Goal: Task Accomplishment & Management: Use online tool/utility

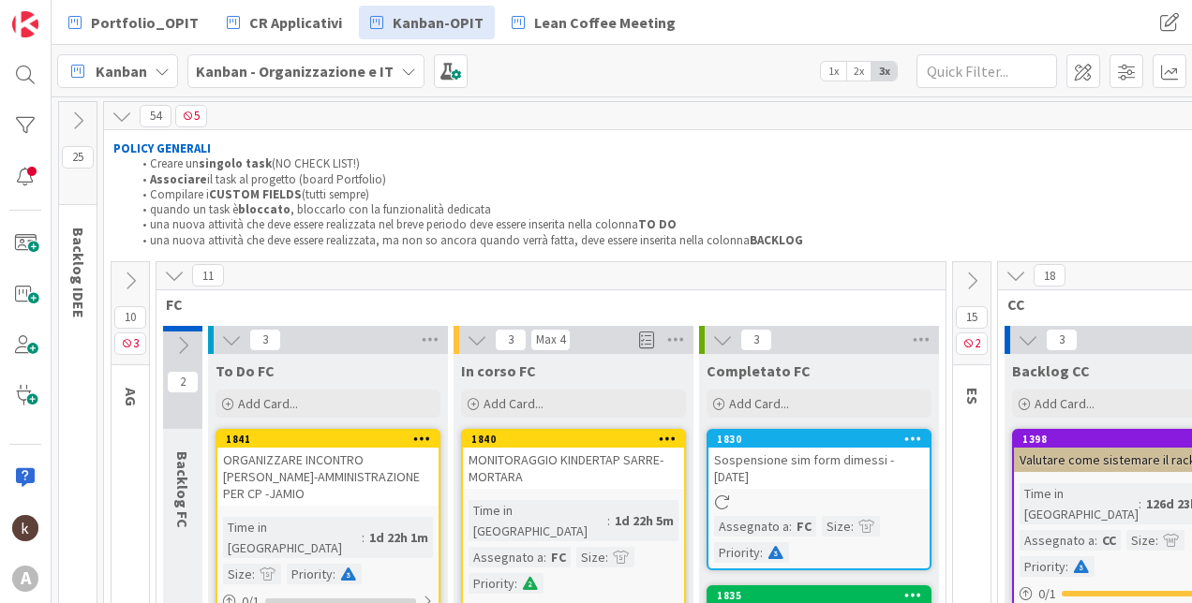
click at [303, 75] on b "Kanban - Organizzazione e IT" at bounding box center [295, 71] width 198 height 19
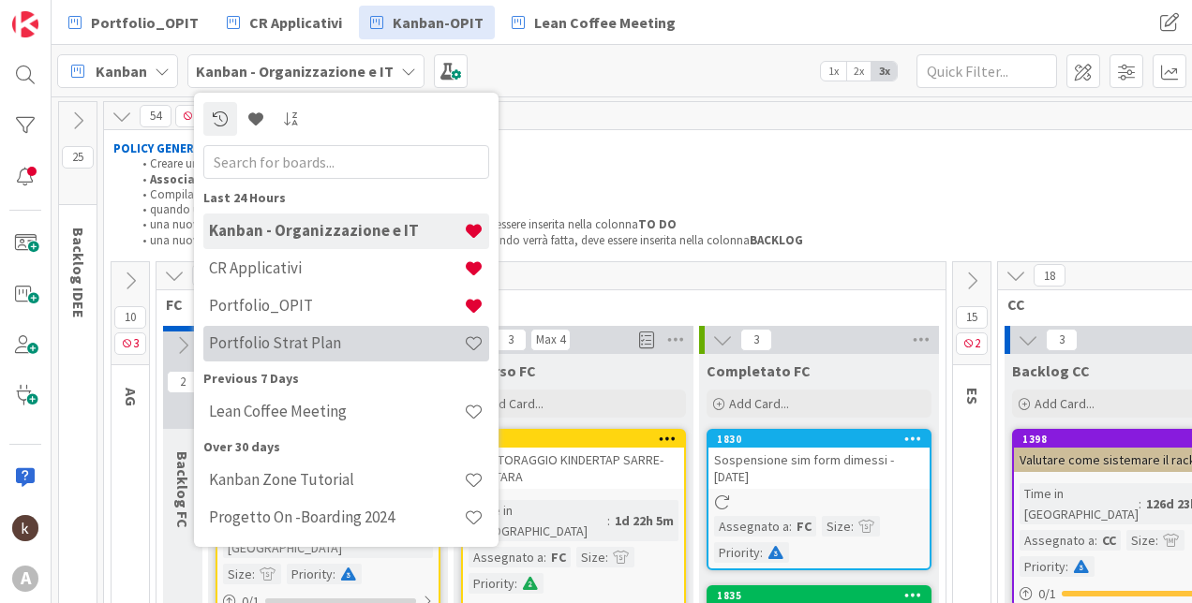
click at [296, 334] on h4 "Portfolio Strat Plan" at bounding box center [336, 343] width 255 height 19
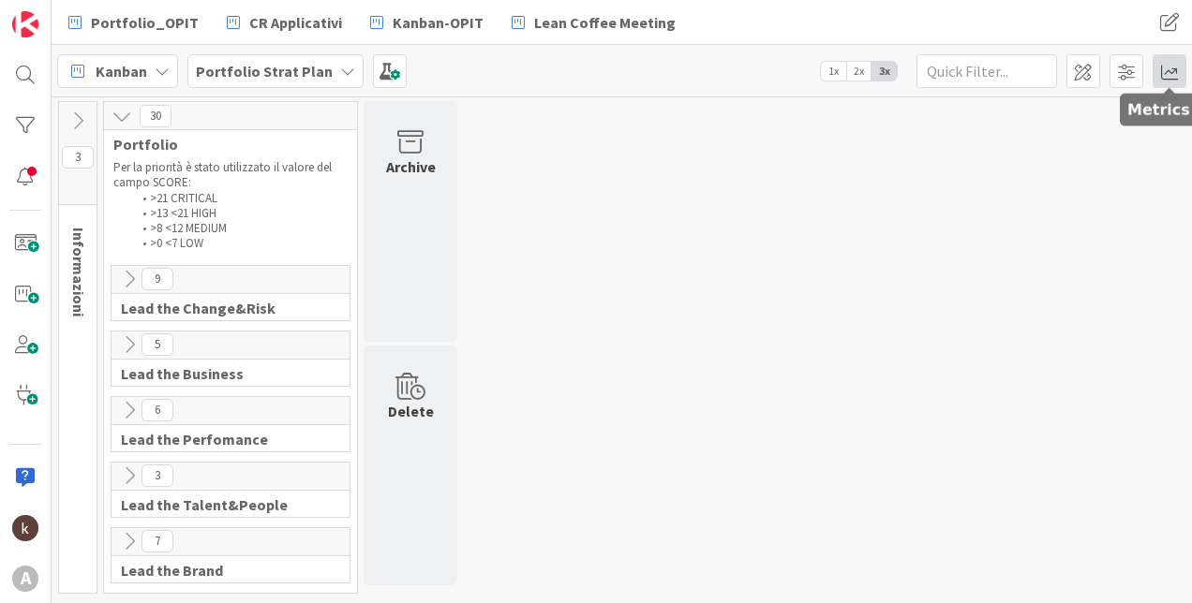
click at [1166, 63] on span at bounding box center [1169, 71] width 34 height 34
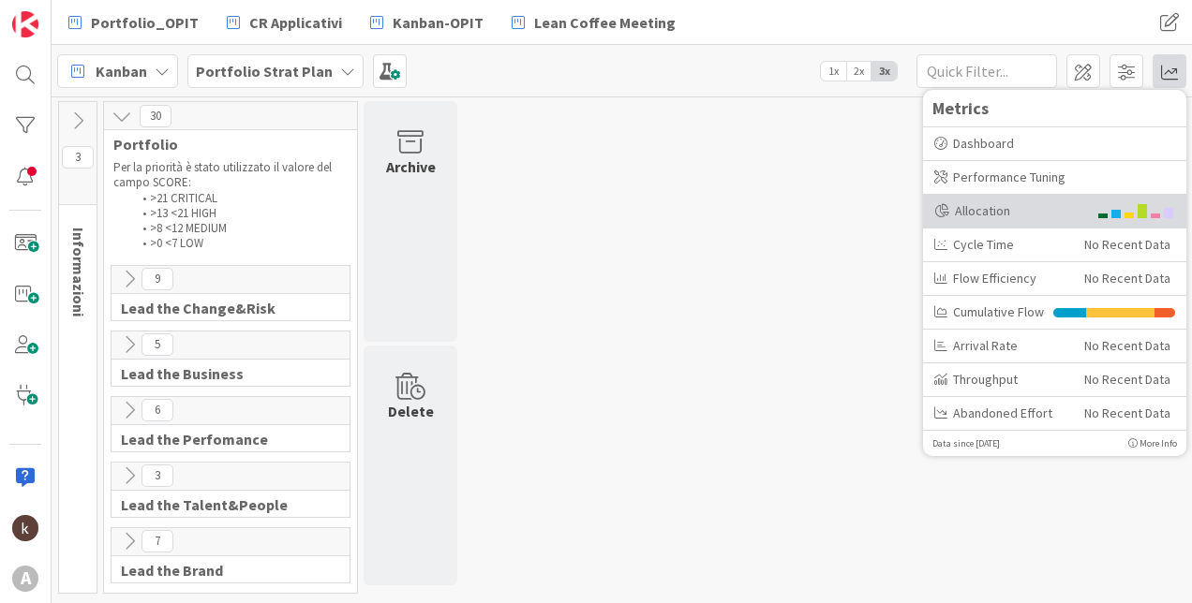
click at [1071, 216] on div "Allocation" at bounding box center [1010, 211] width 153 height 20
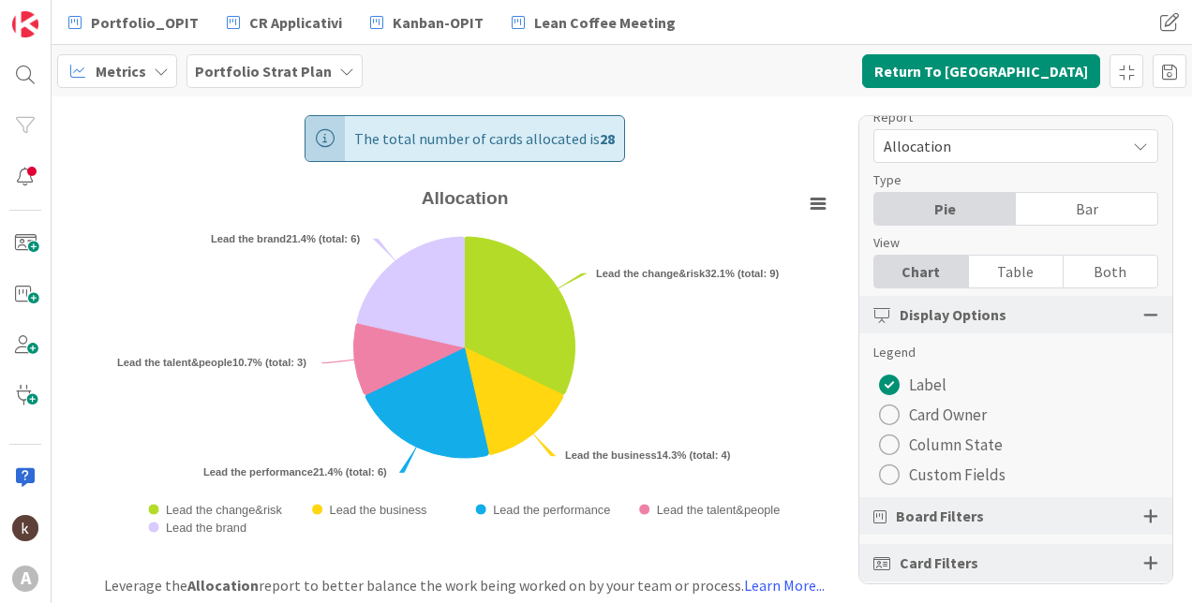
scroll to position [35, 0]
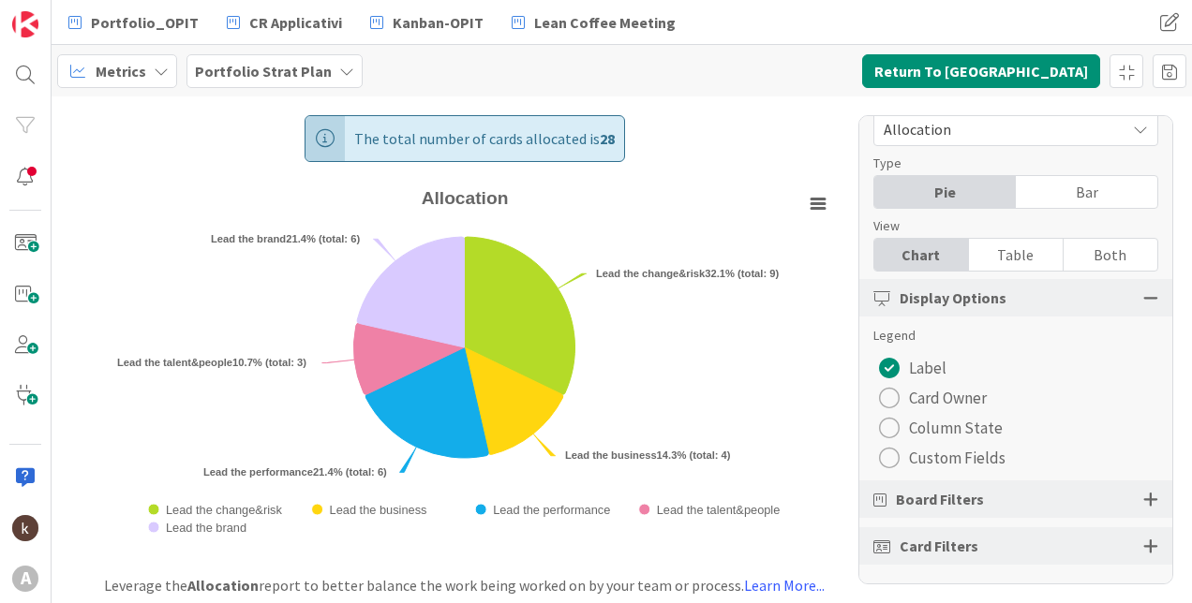
click at [1144, 500] on div "Board Filters" at bounding box center [1015, 499] width 313 height 37
click at [1143, 499] on div at bounding box center [1150, 499] width 15 height 17
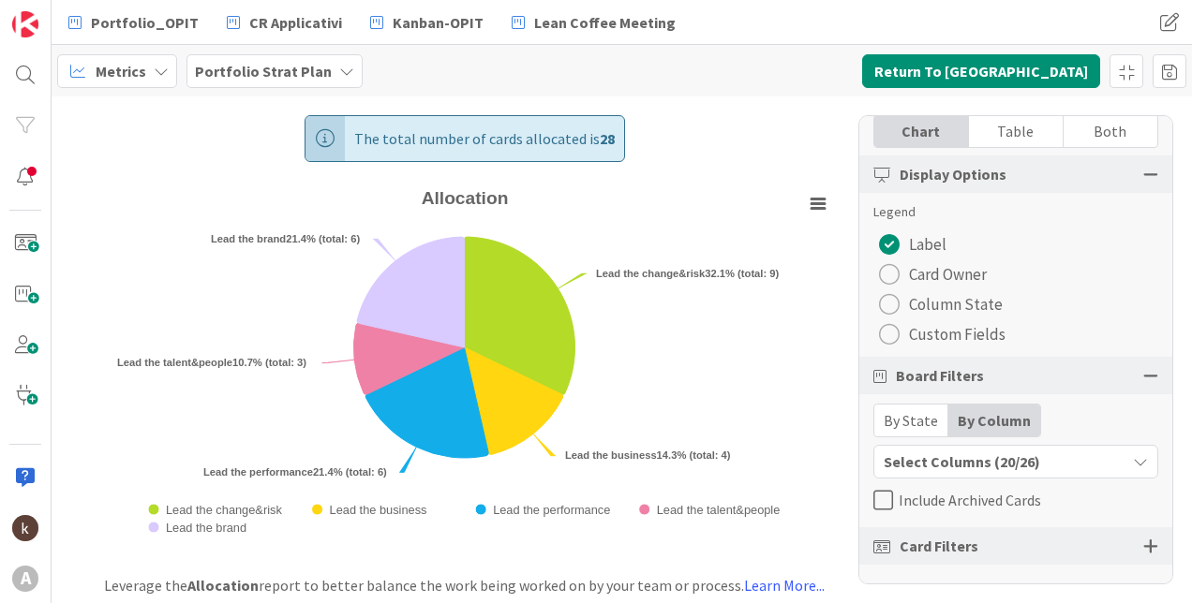
click at [937, 453] on div "Select Columns (20/26)" at bounding box center [999, 462] width 251 height 24
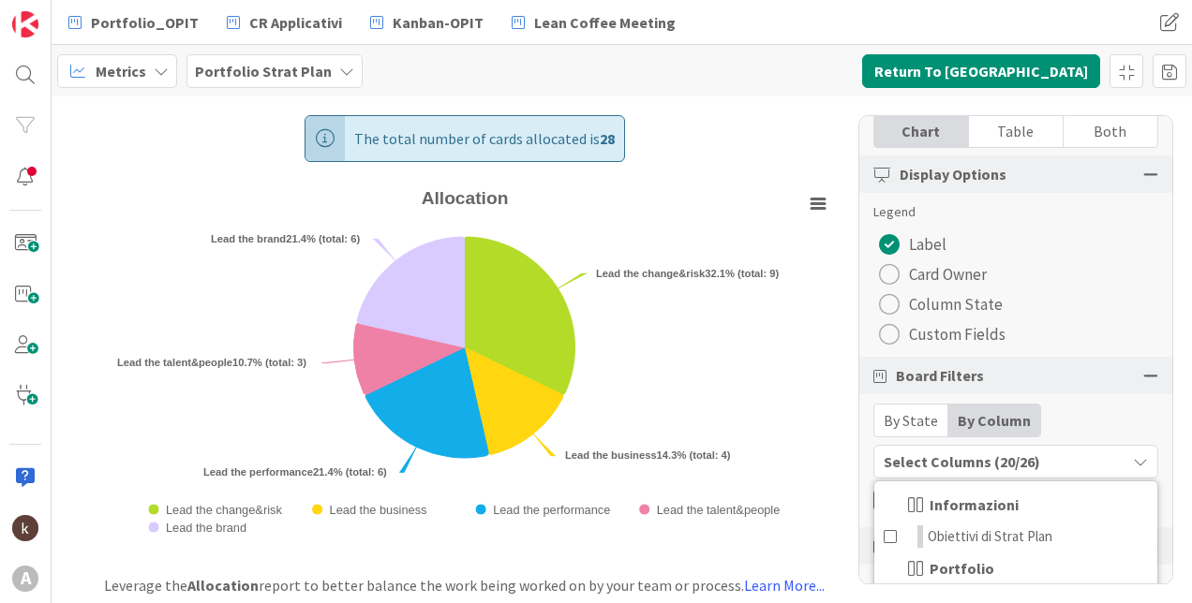
click at [922, 423] on div "By State" at bounding box center [911, 421] width 74 height 32
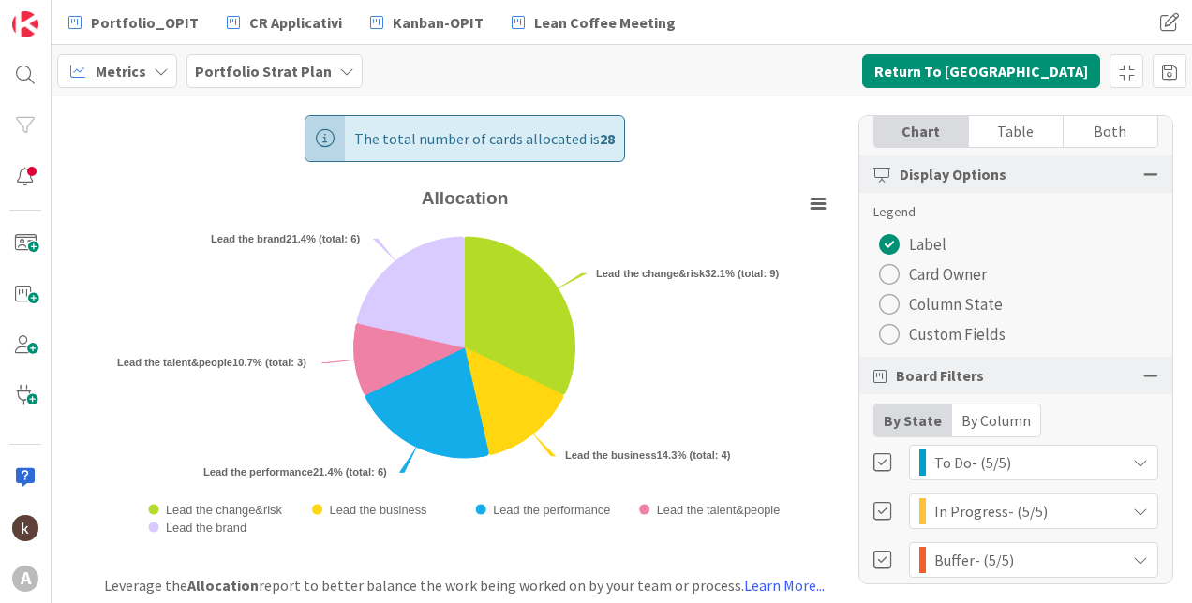
click at [963, 425] on div "By Column" at bounding box center [996, 421] width 88 height 32
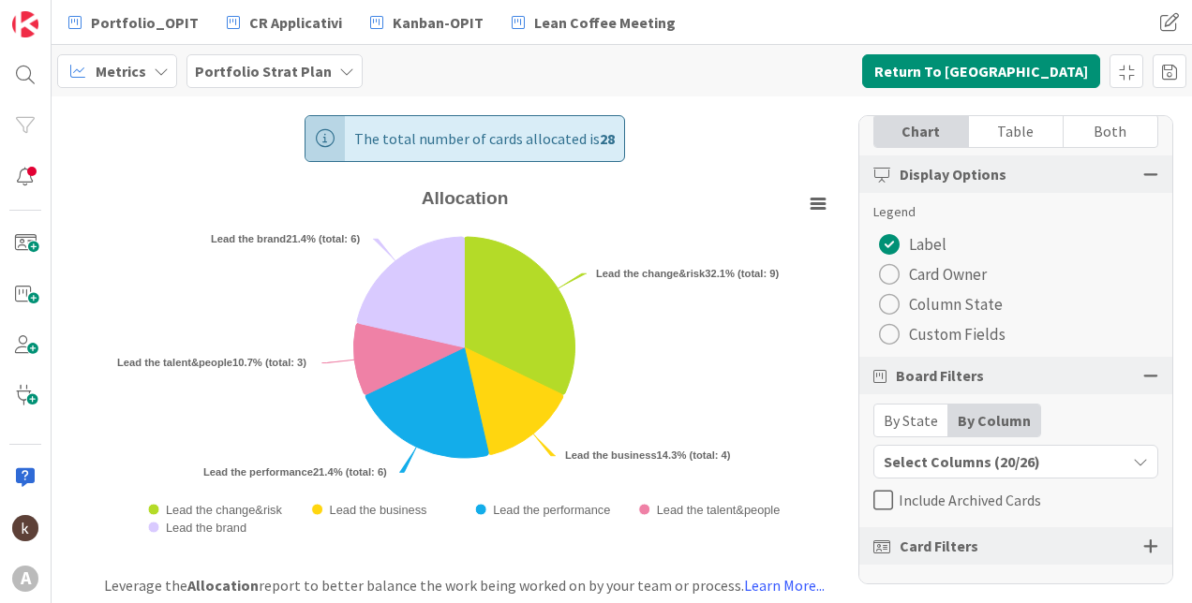
click at [987, 459] on div "Select Columns (20/26)" at bounding box center [999, 462] width 251 height 24
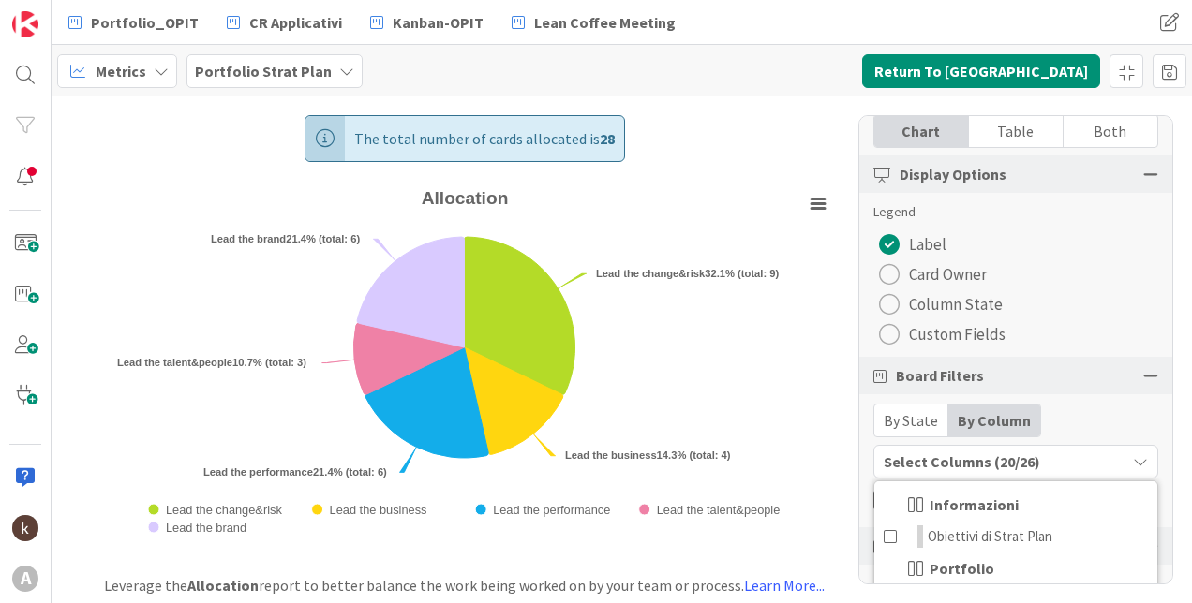
scroll to position [430, 0]
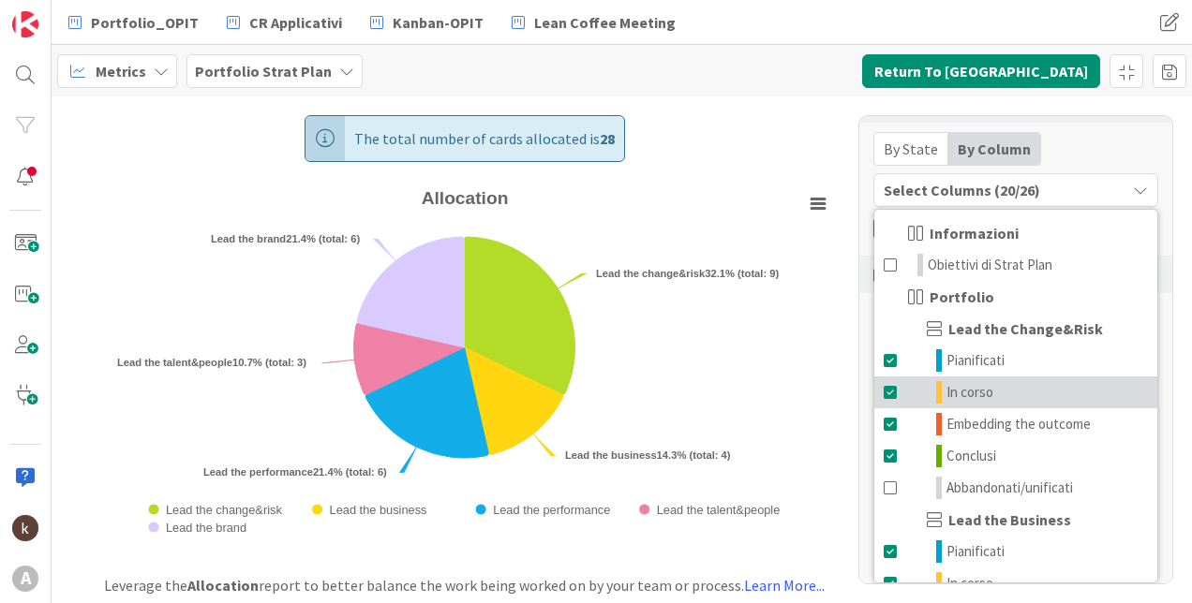
click at [884, 396] on span at bounding box center [890, 392] width 15 height 22
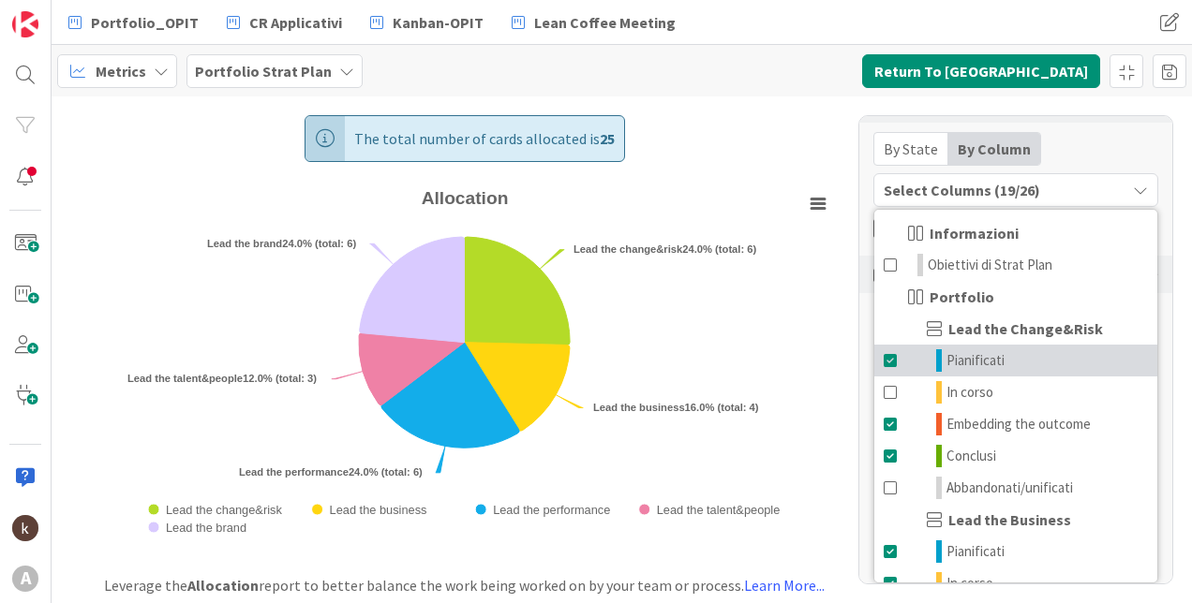
click at [884, 350] on span at bounding box center [890, 360] width 15 height 22
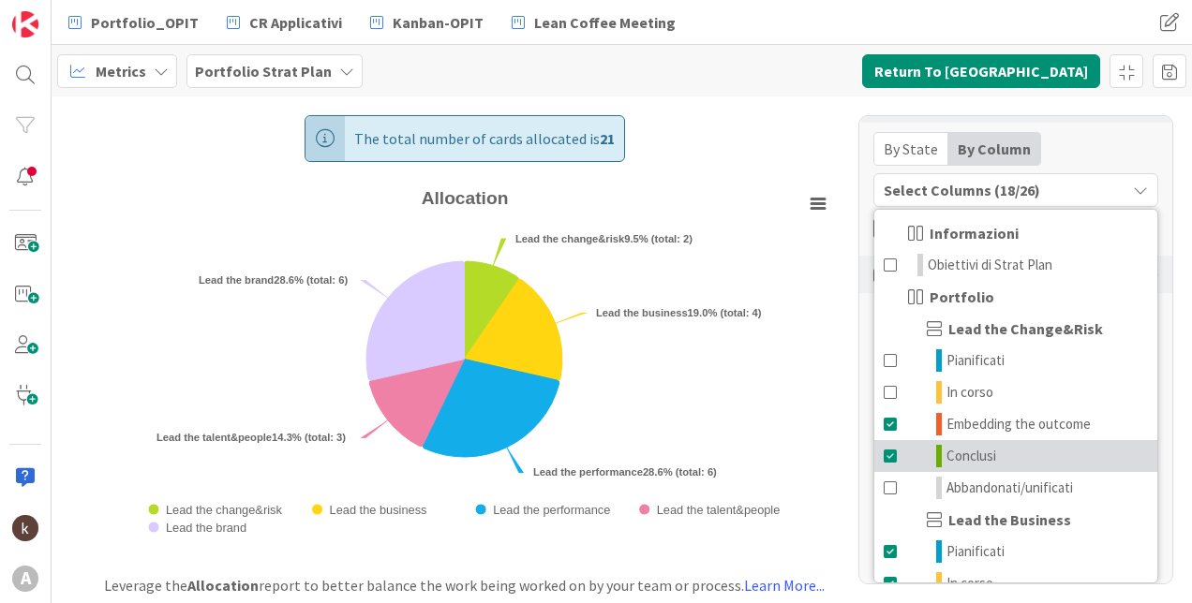
click at [892, 459] on span at bounding box center [890, 456] width 15 height 22
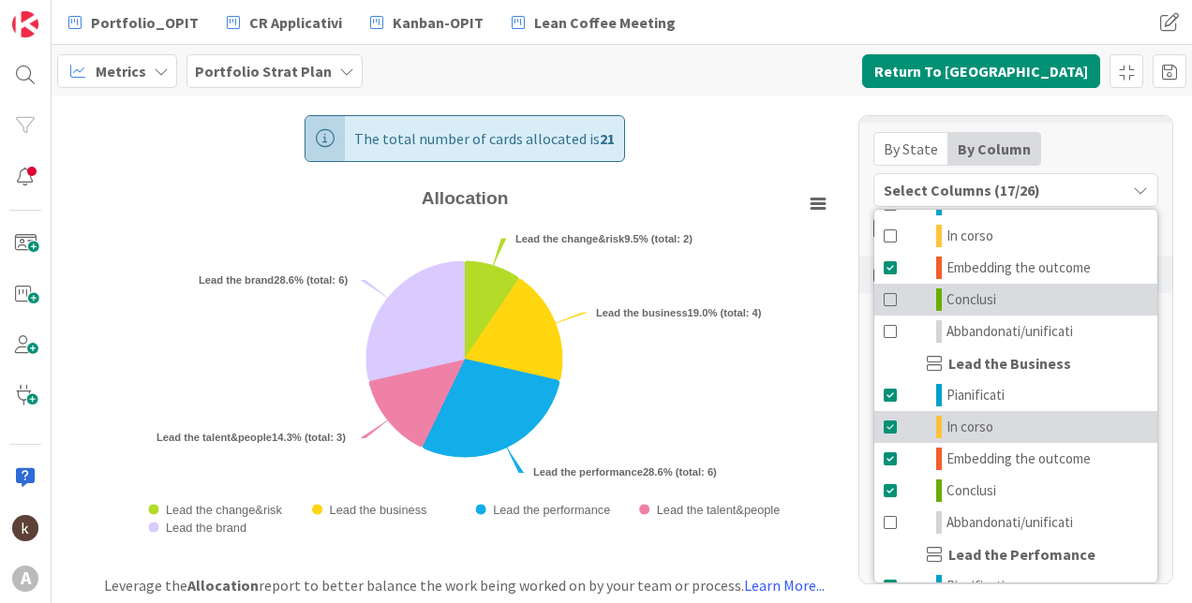
scroll to position [187, 0]
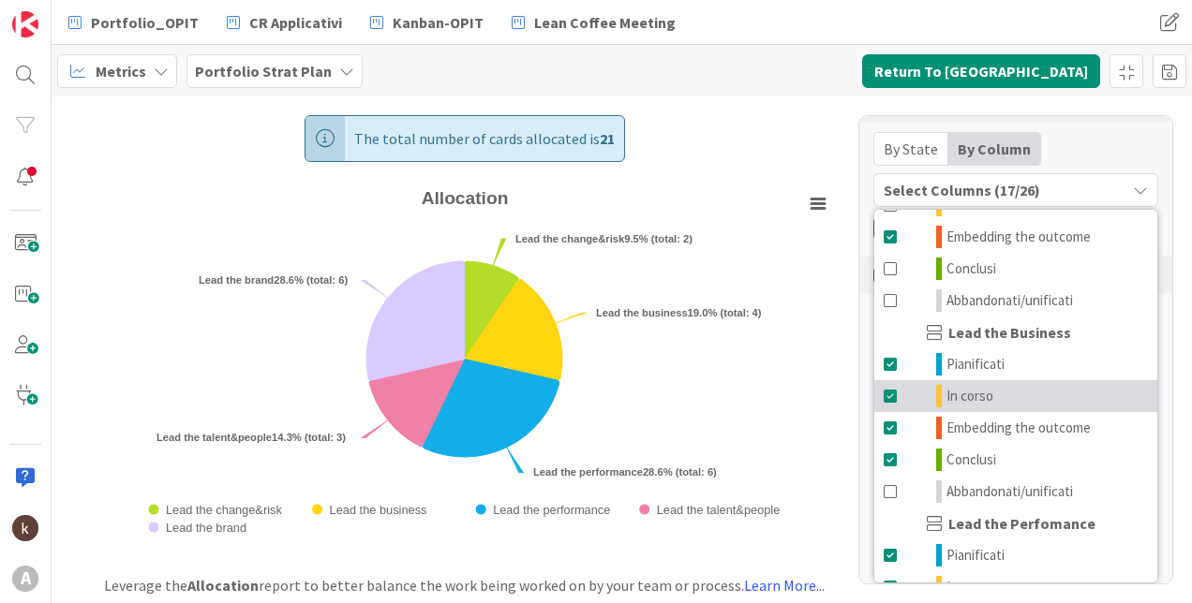
click at [885, 391] on span at bounding box center [890, 396] width 15 height 22
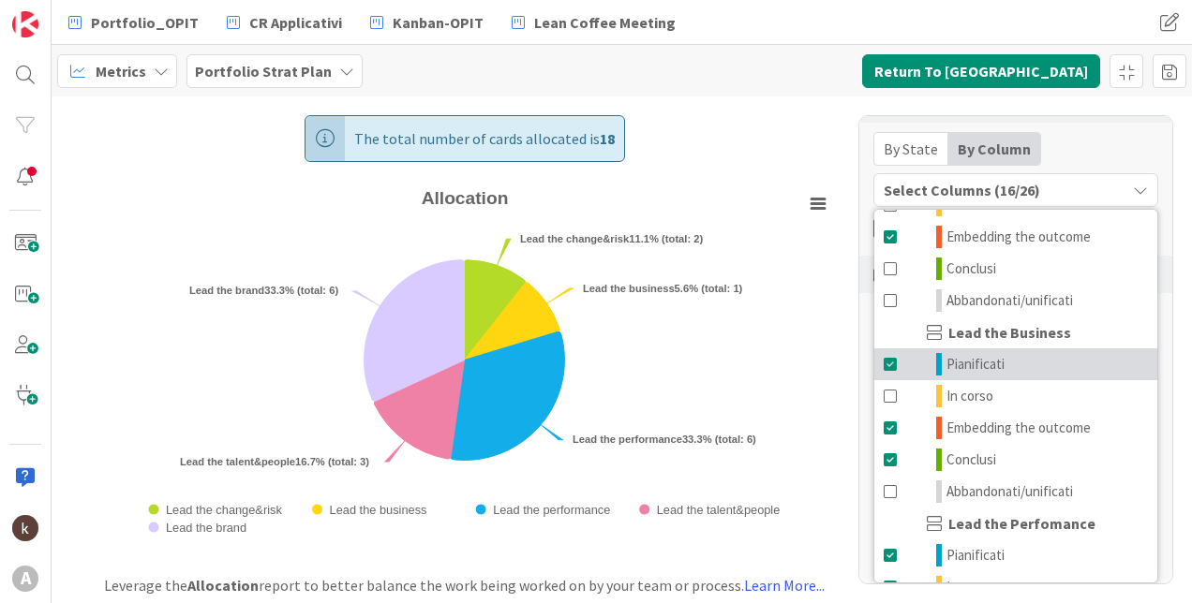
click at [891, 370] on span at bounding box center [890, 364] width 15 height 22
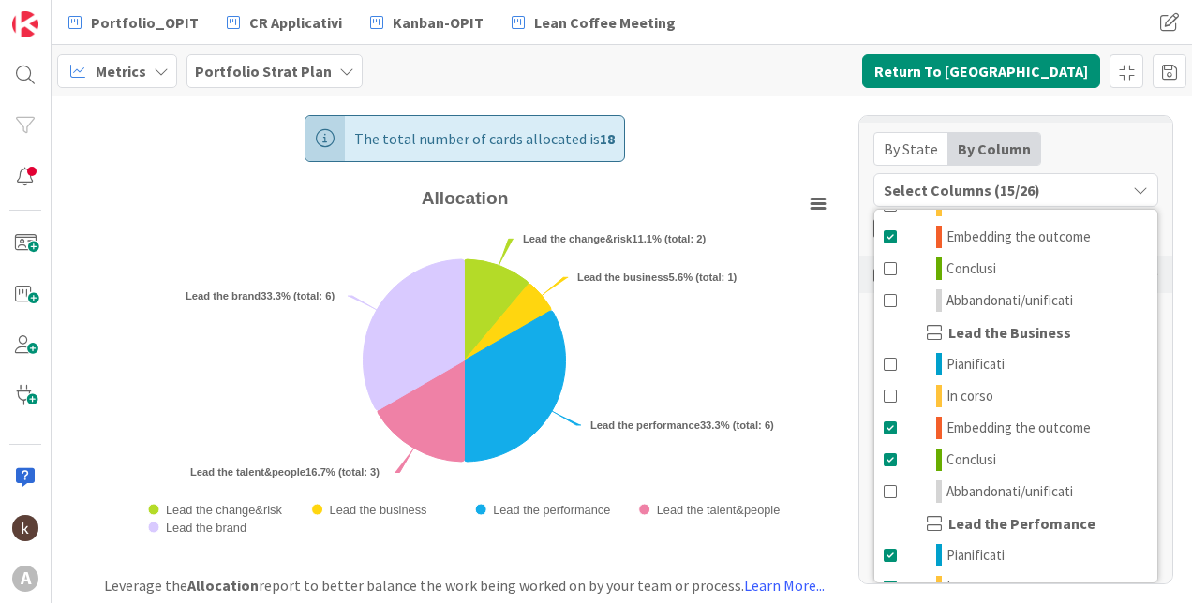
click at [915, 147] on div "By State" at bounding box center [911, 149] width 74 height 32
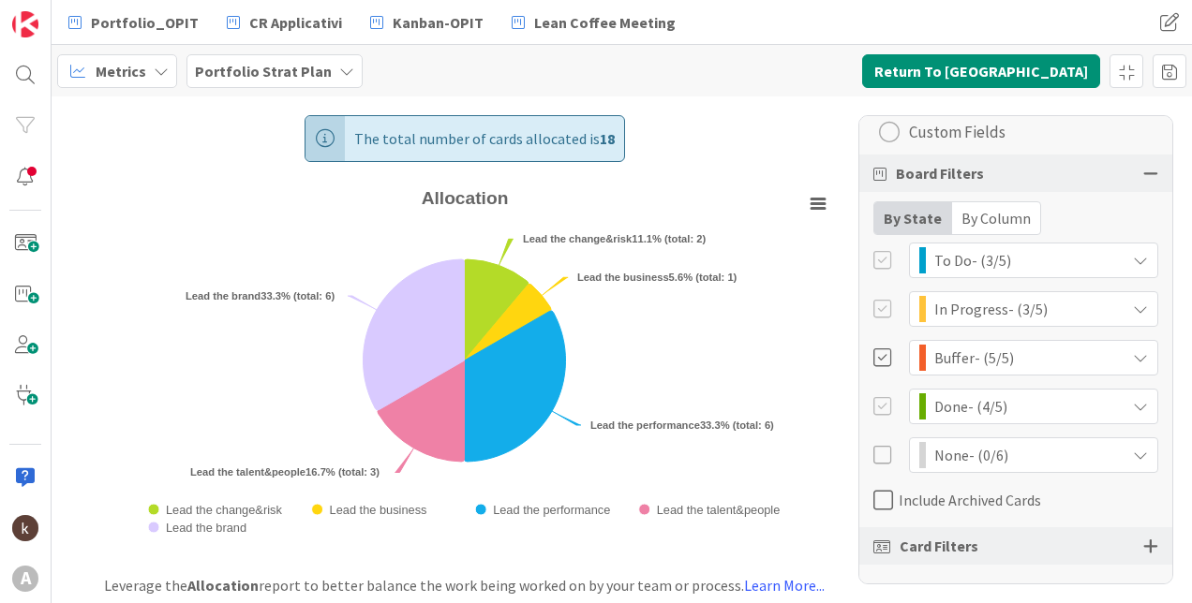
scroll to position [361, 0]
click at [883, 261] on div at bounding box center [883, 260] width 21 height 21
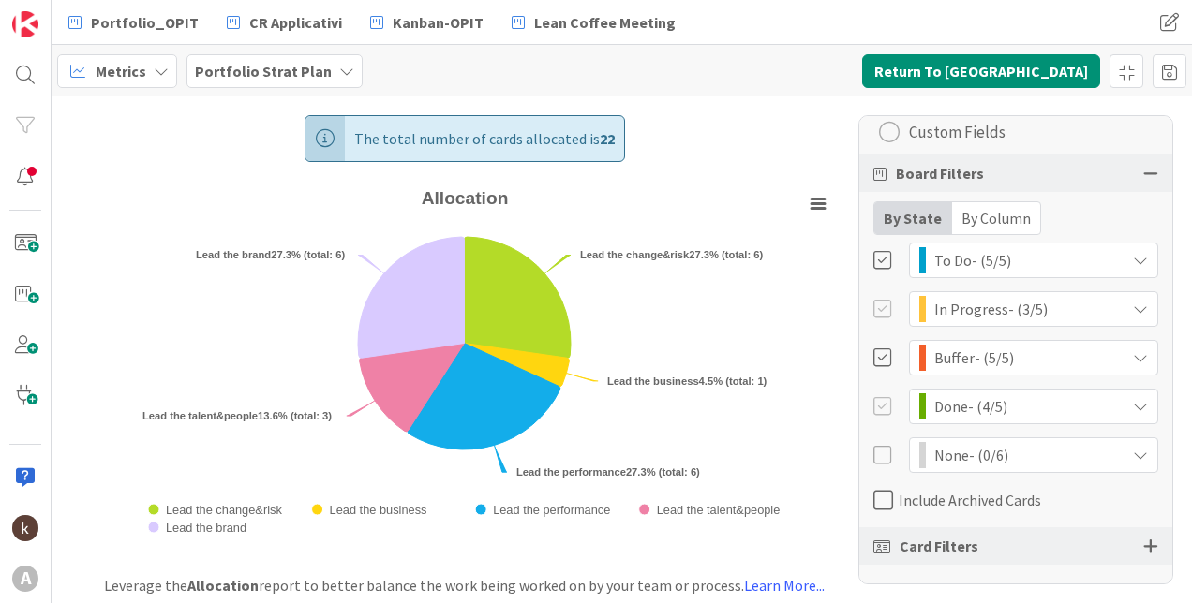
click at [882, 256] on div at bounding box center [883, 260] width 21 height 21
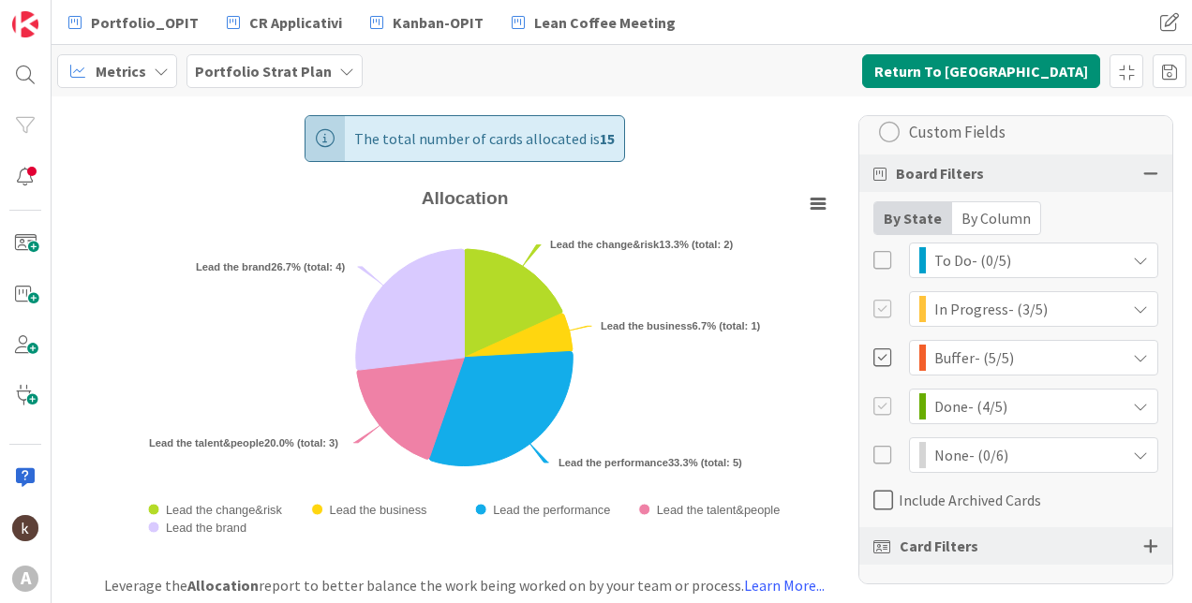
click at [881, 309] on div at bounding box center [883, 309] width 21 height 21
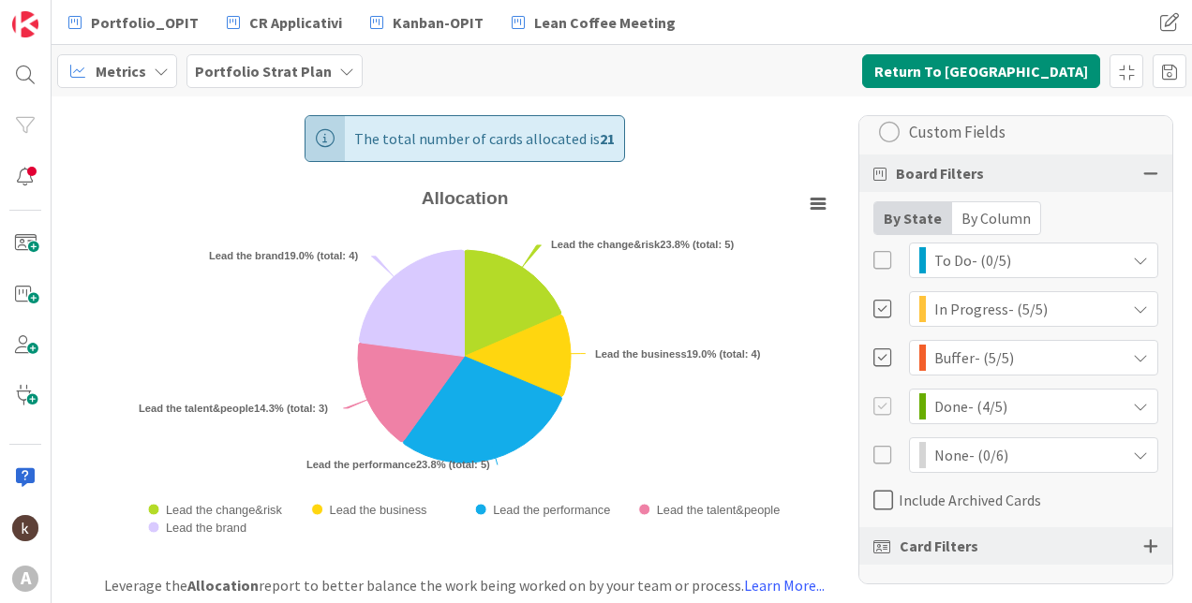
click at [881, 316] on div at bounding box center [883, 309] width 21 height 21
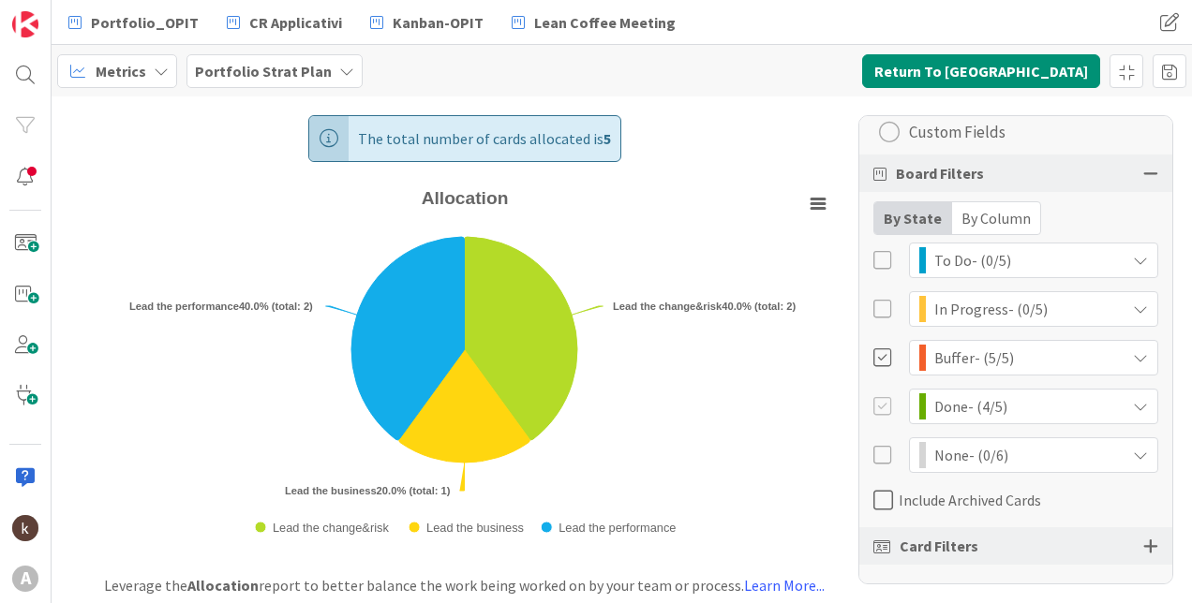
click at [882, 422] on div "Done - (4/5)" at bounding box center [1015, 407] width 285 height 36
click at [879, 413] on div at bounding box center [883, 406] width 21 height 21
click at [812, 196] on rect "Allocation" at bounding box center [818, 204] width 26 height 26
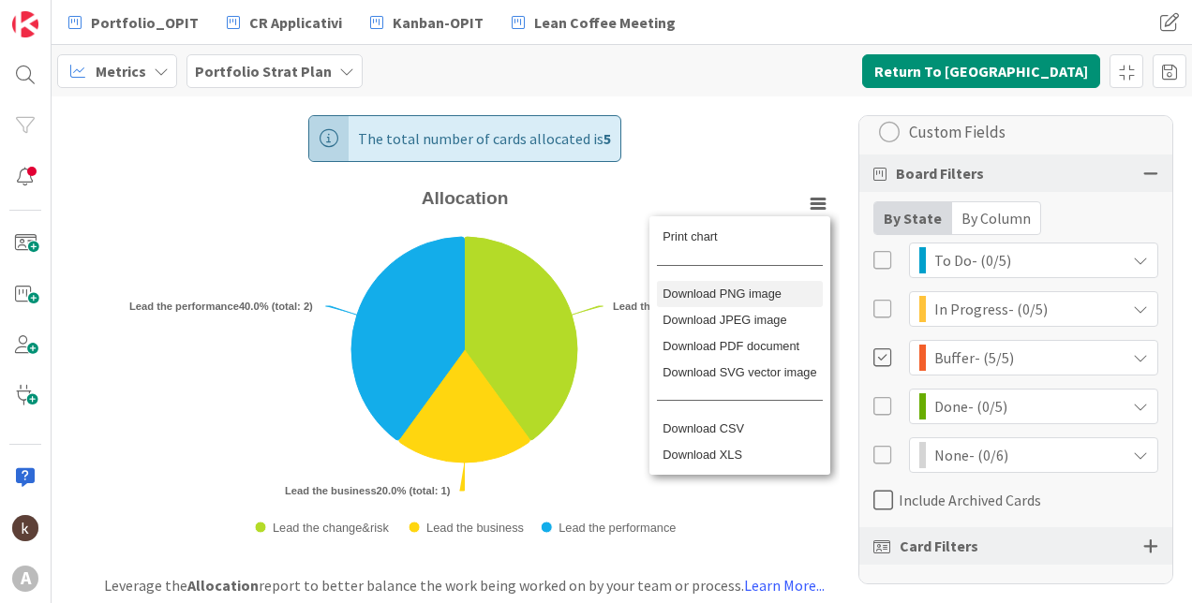
click at [747, 299] on li "Download PNG image" at bounding box center [740, 294] width 166 height 26
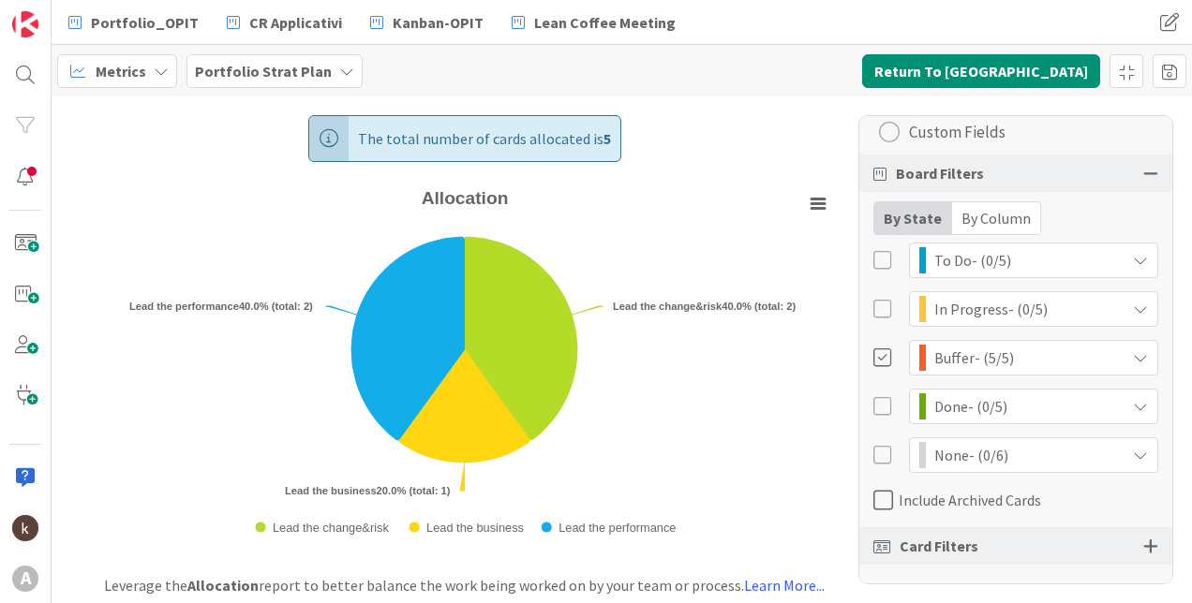
click at [885, 356] on div at bounding box center [883, 358] width 21 height 21
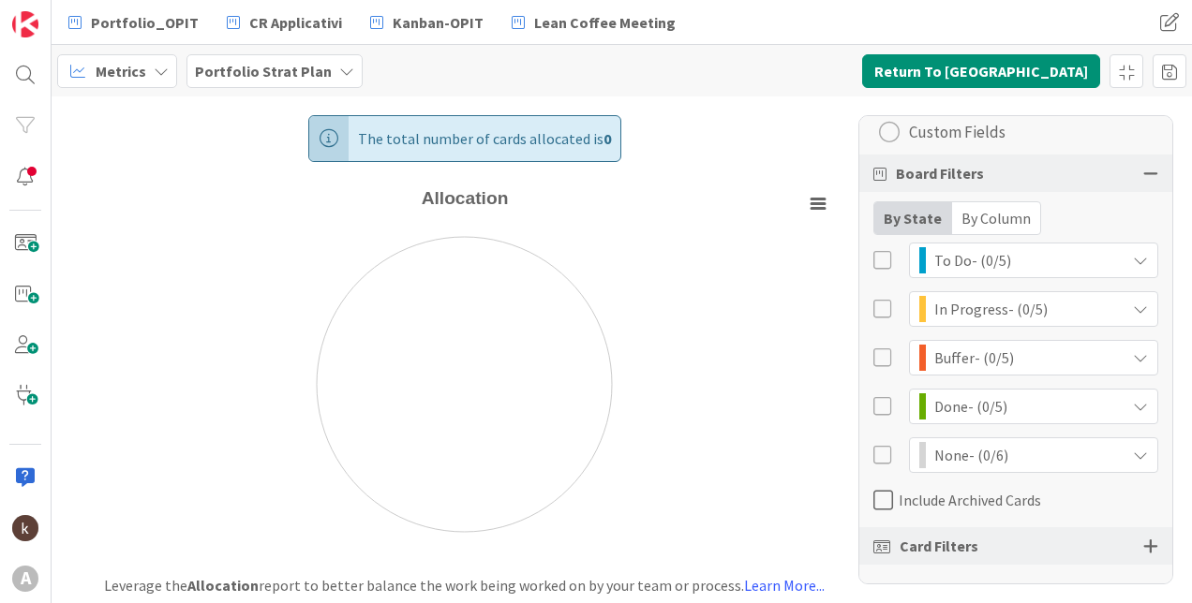
click at [879, 260] on div at bounding box center [883, 260] width 21 height 21
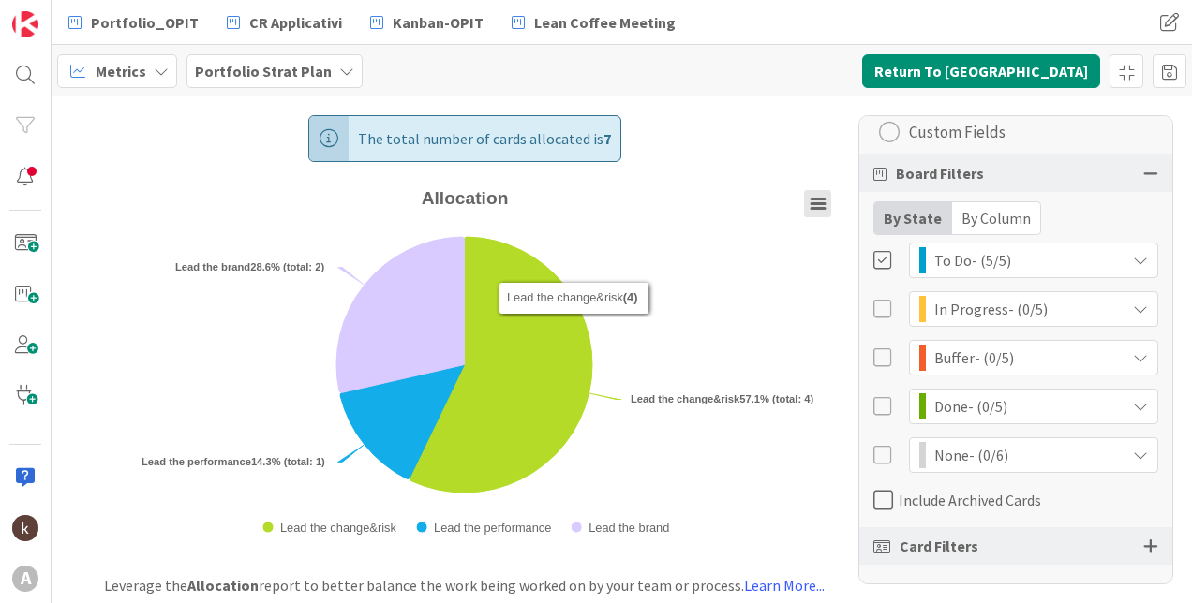
click at [811, 200] on icon "Allocation" at bounding box center [817, 204] width 13 height 9
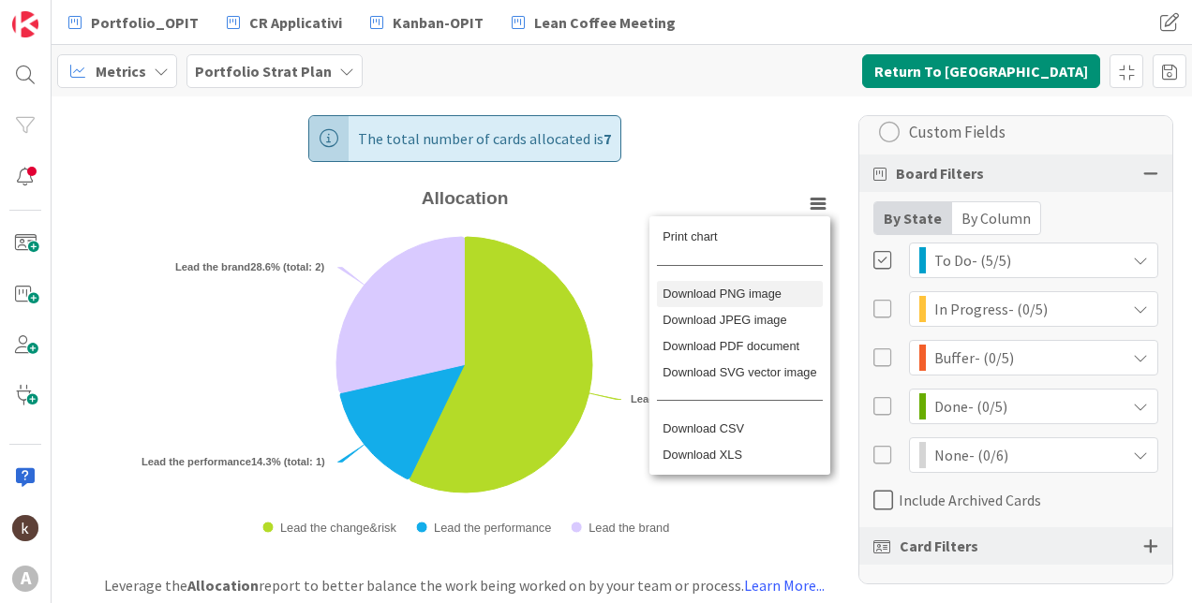
click at [731, 300] on li "Download PNG image" at bounding box center [740, 294] width 166 height 26
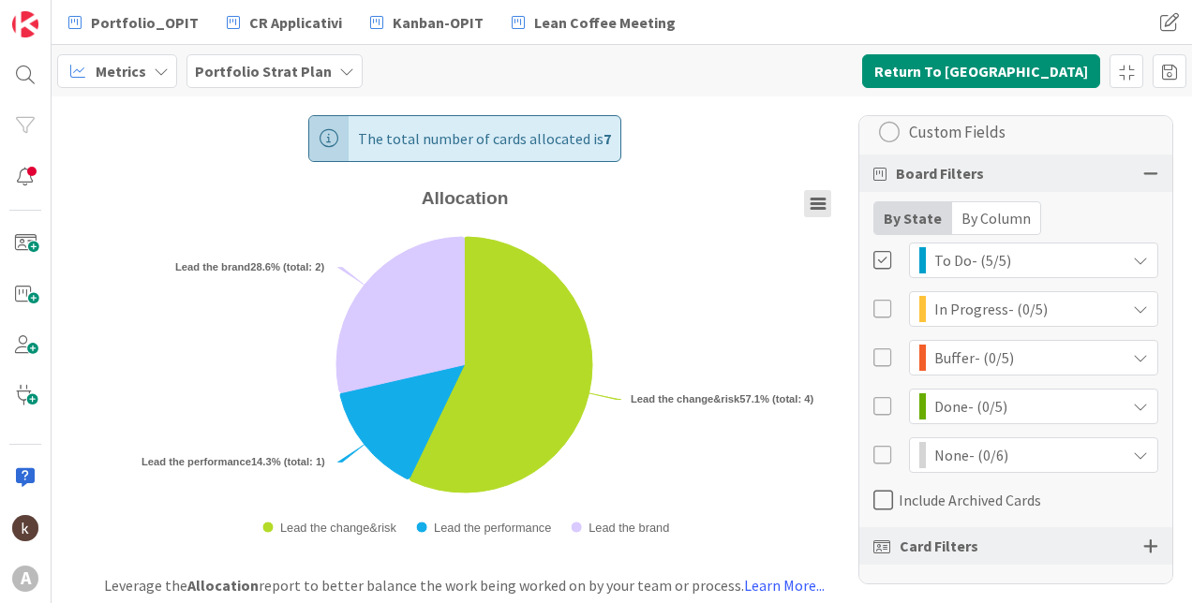
click at [818, 207] on icon "Allocation" at bounding box center [817, 204] width 13 height 9
click at [881, 264] on div at bounding box center [883, 260] width 21 height 21
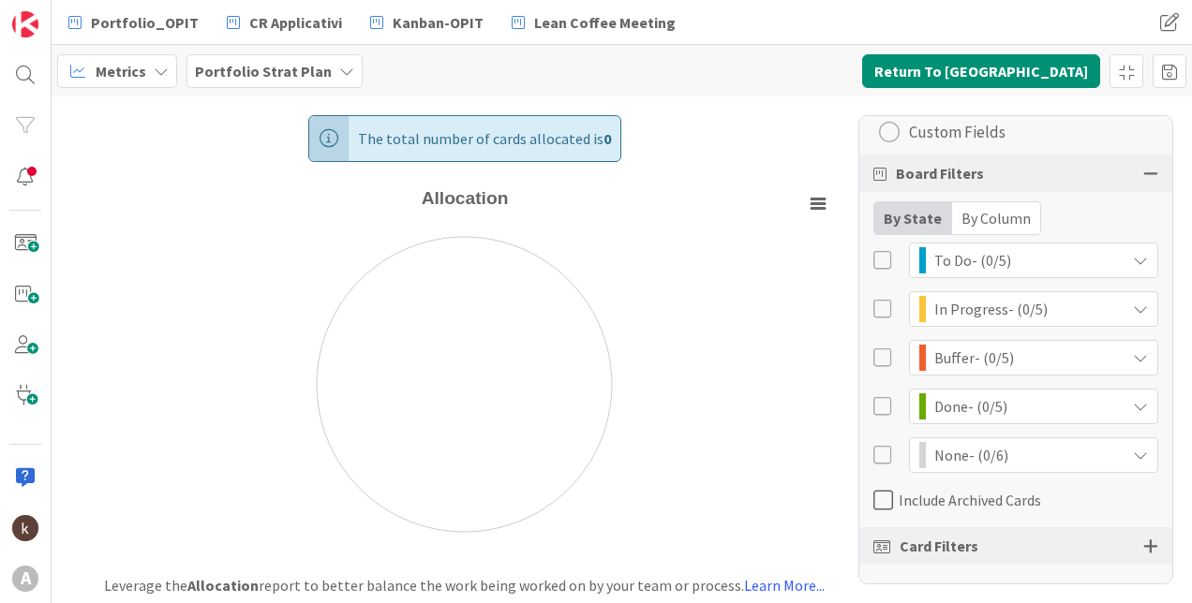
click at [883, 303] on div at bounding box center [883, 309] width 21 height 21
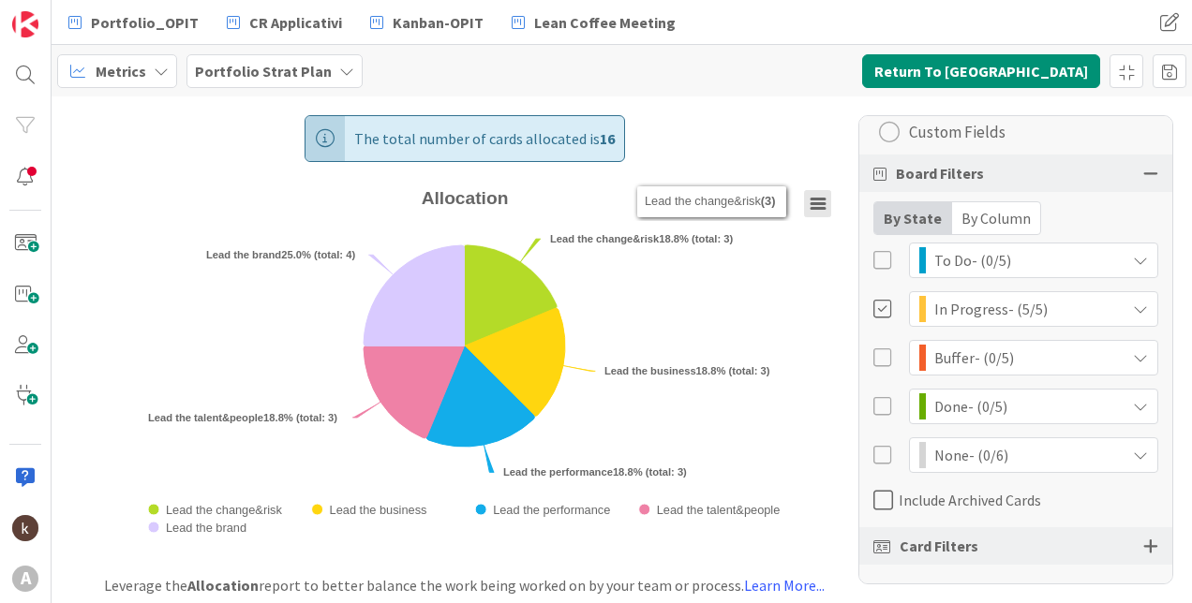
click at [816, 200] on icon "Allocation" at bounding box center [817, 204] width 13 height 9
click at [809, 203] on rect "Allocation" at bounding box center [818, 204] width 26 height 26
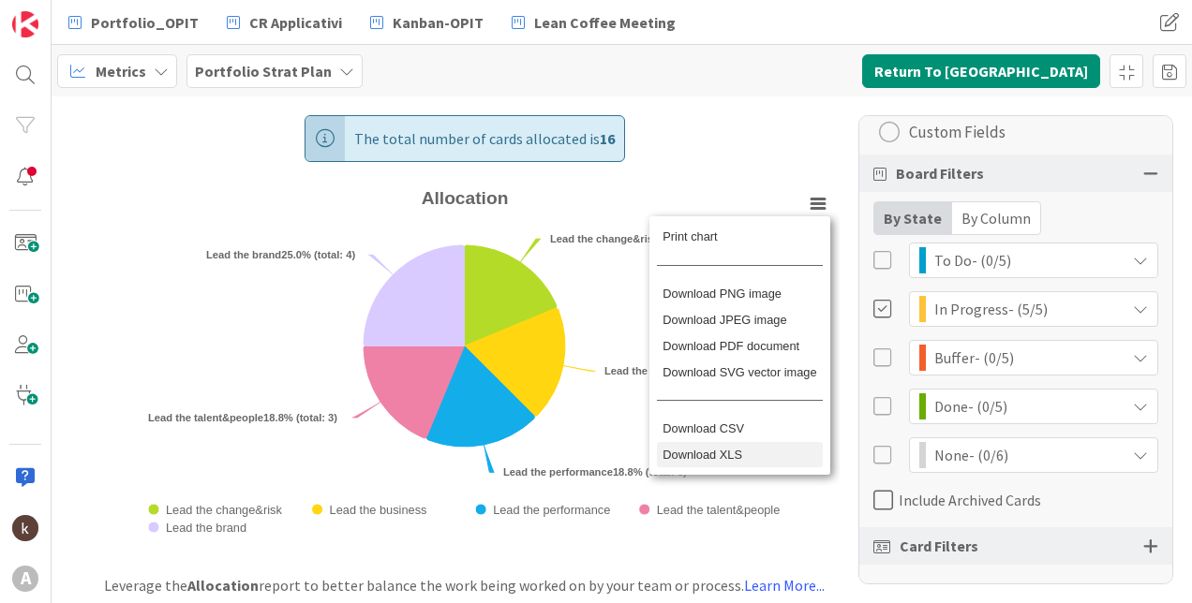
click at [723, 468] on li "Download XLS" at bounding box center [740, 455] width 166 height 26
